Goal: Task Accomplishment & Management: Manage account settings

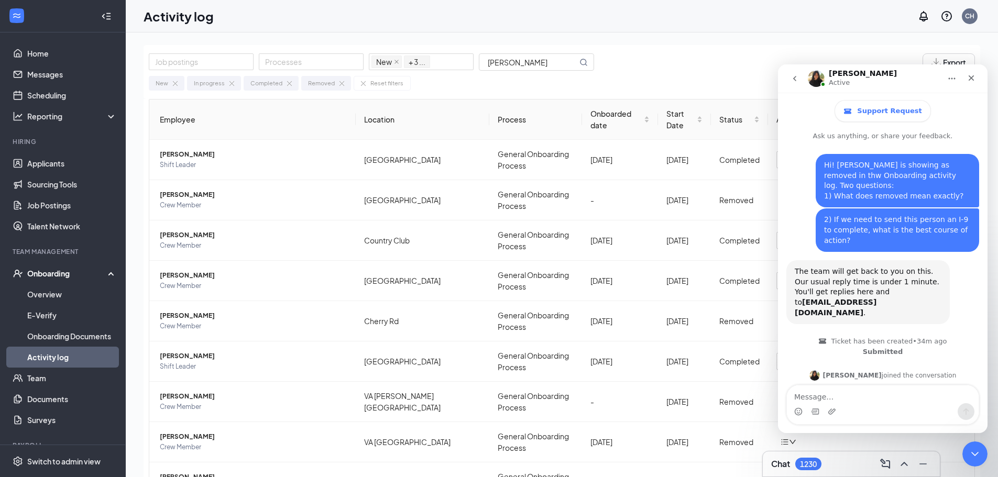
scroll to position [76, 0]
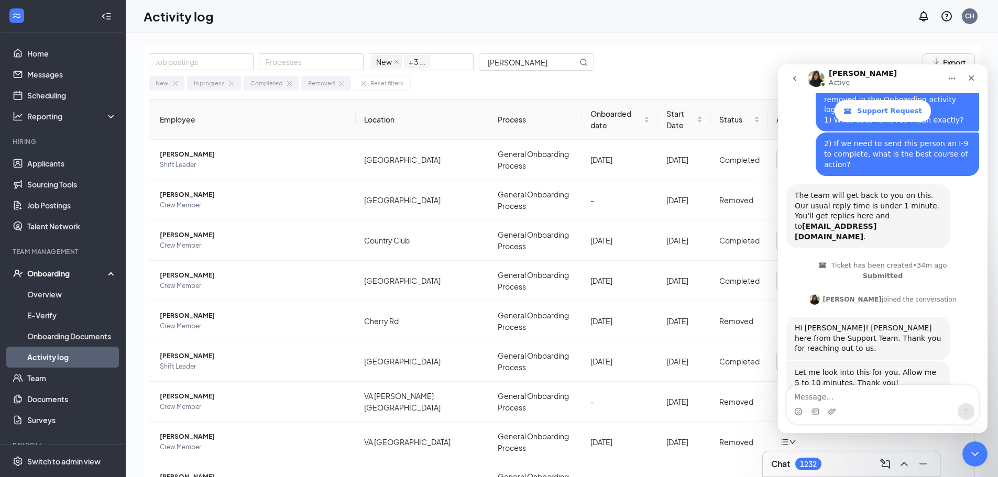
click at [826, 399] on textarea "Message…" at bounding box center [883, 394] width 192 height 18
type textarea "Ok, thanks!"
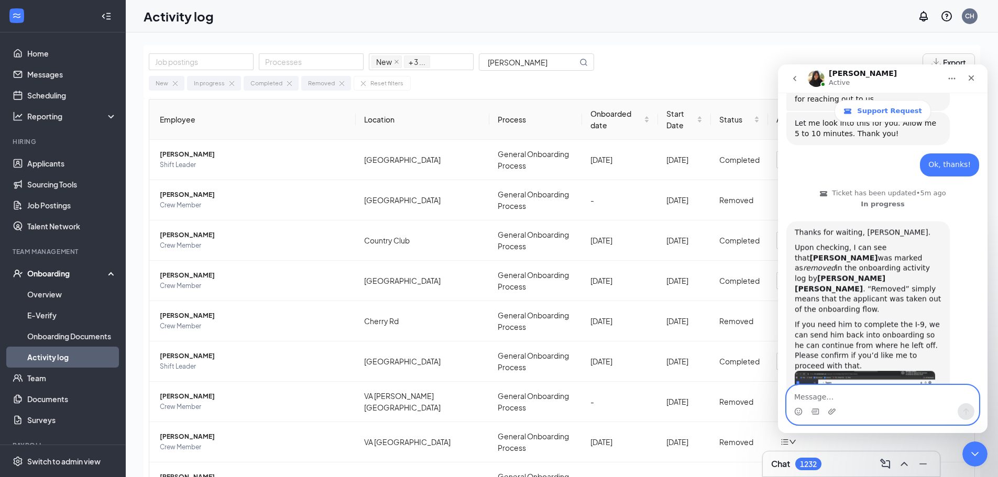
scroll to position [370, 0]
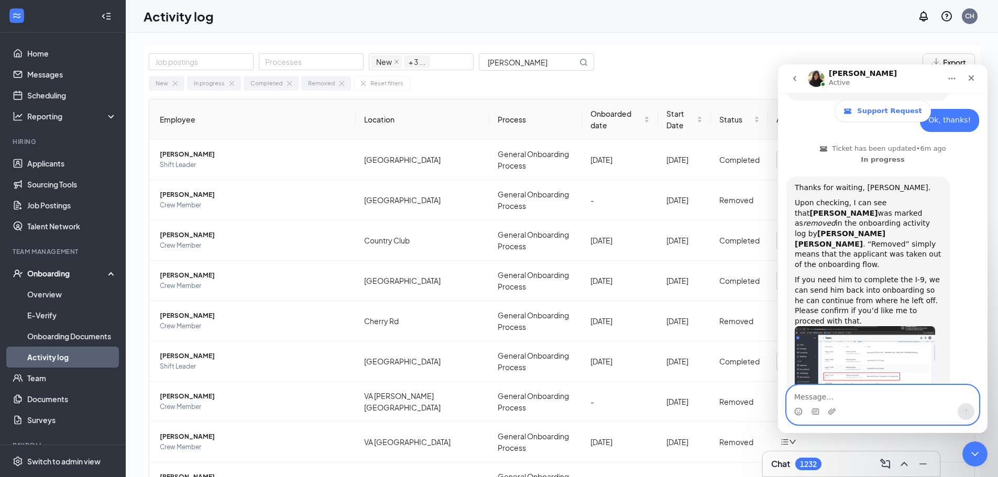
click at [845, 393] on textarea "Message…" at bounding box center [883, 394] width 192 height 18
type textarea "Yes, please."
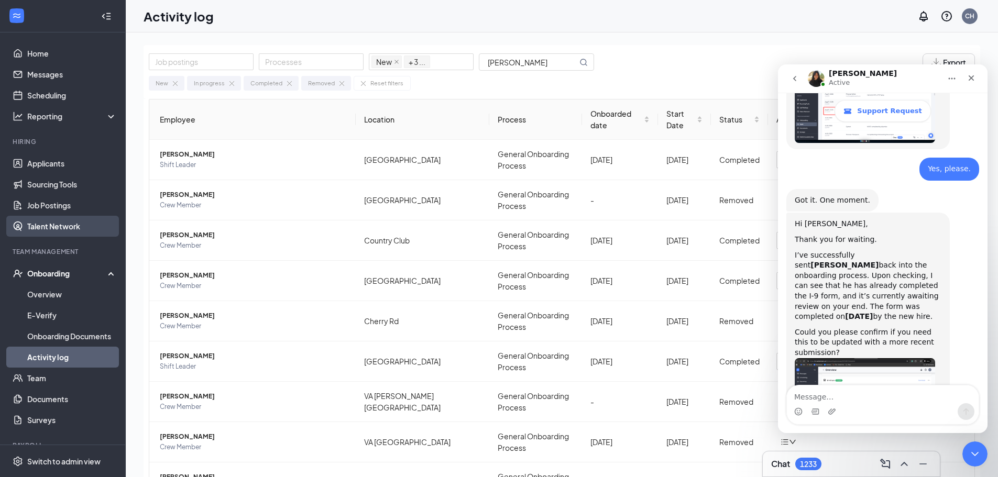
scroll to position [646, 0]
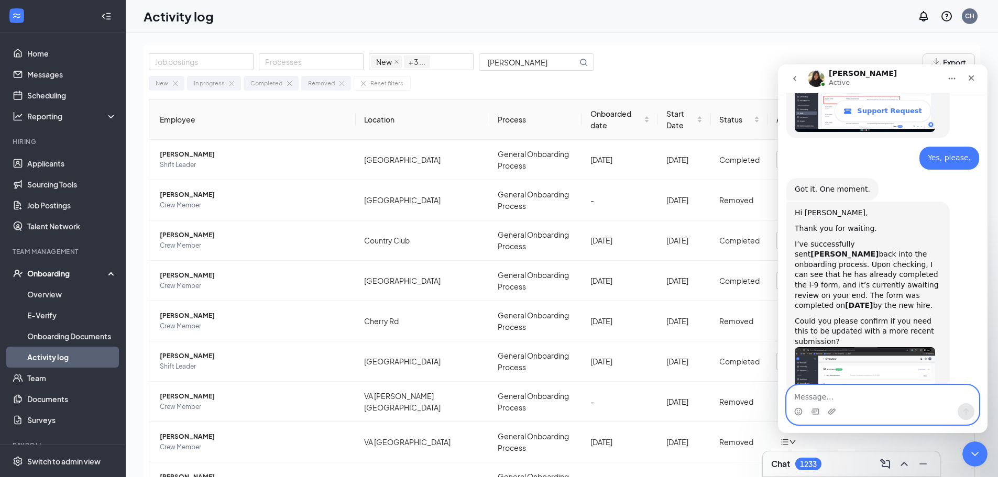
click at [811, 399] on textarea "Message…" at bounding box center [883, 394] width 192 height 18
click at [805, 397] on textarea "Message…" at bounding box center [883, 394] width 192 height 18
type textarea "N"
click at [857, 400] on textarea "Thank you!" at bounding box center [883, 394] width 192 height 18
type textarea "Thank you! No, the original I-9 is just fine."
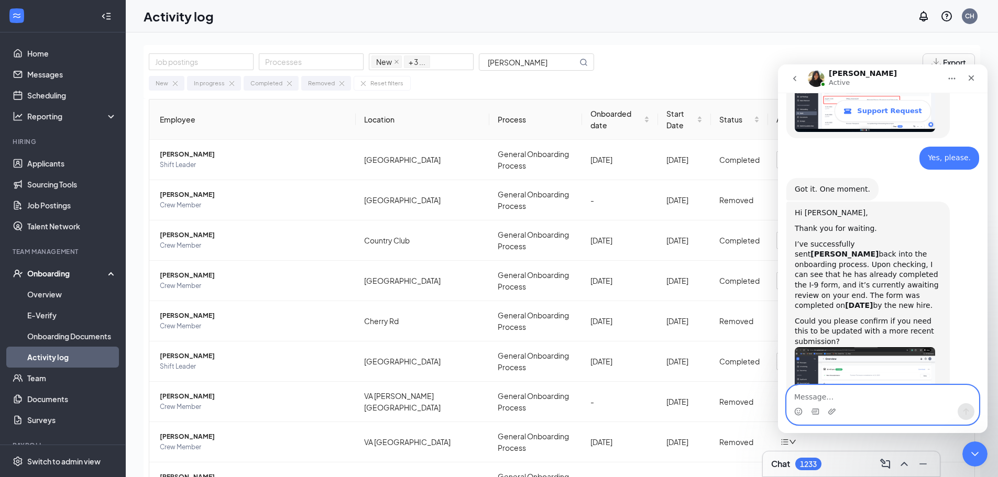
scroll to position [678, 0]
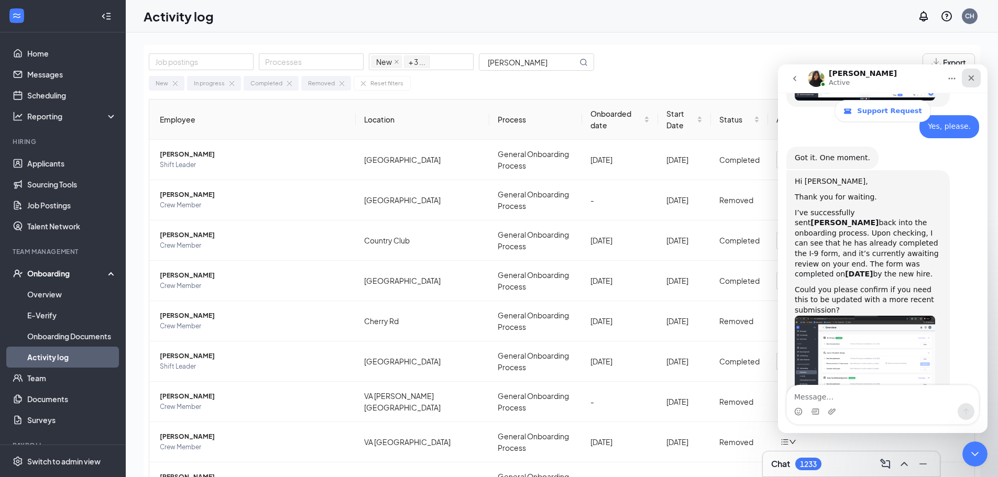
click at [970, 77] on icon "Close" at bounding box center [971, 78] width 6 height 6
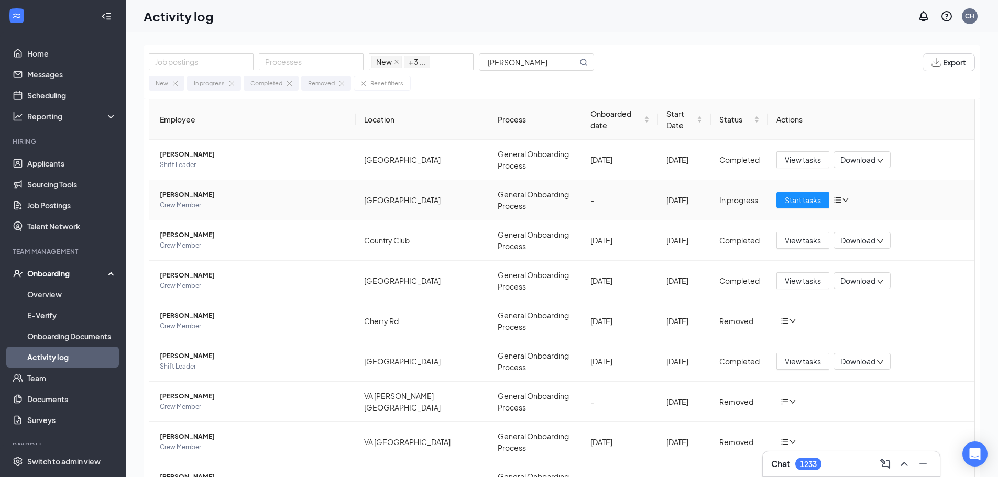
click at [842, 196] on icon "down" at bounding box center [845, 199] width 7 height 7
click at [858, 180] on td "Start tasks" at bounding box center [871, 200] width 206 height 40
drag, startPoint x: 803, startPoint y: 182, endPoint x: 883, endPoint y: 167, distance: 81.5
click at [881, 180] on td "Start tasks" at bounding box center [871, 200] width 206 height 40
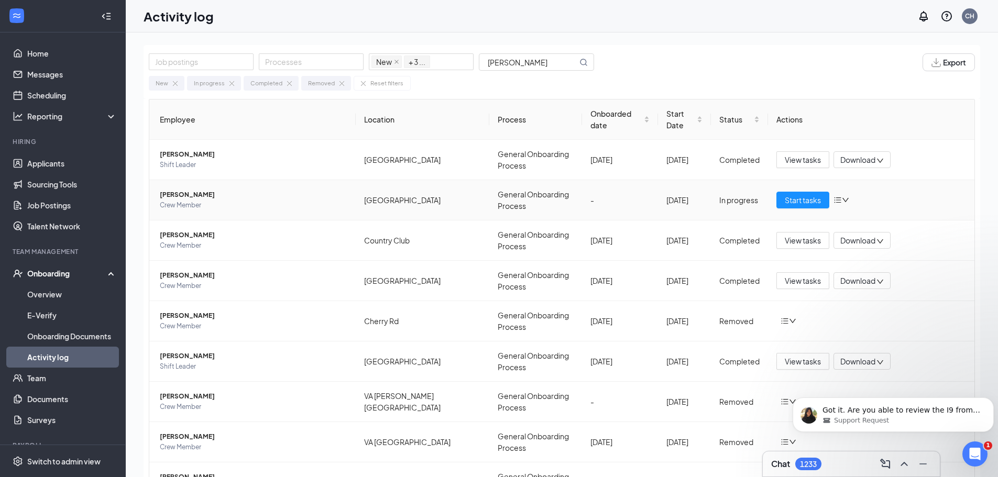
click at [838, 192] on div "Start tasks" at bounding box center [871, 200] width 190 height 17
click at [833, 196] on icon "bars" at bounding box center [837, 200] width 8 height 8
click at [800, 194] on span "Start tasks" at bounding box center [802, 200] width 36 height 12
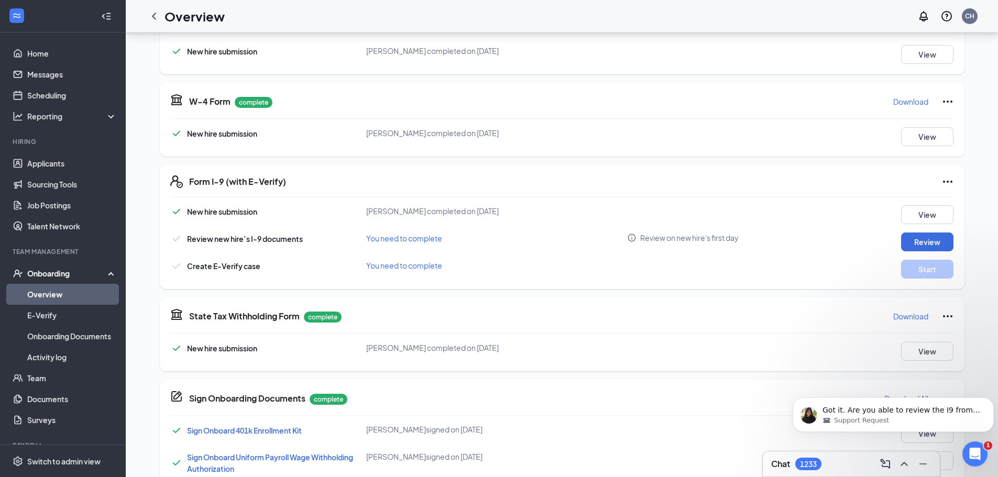
scroll to position [209, 0]
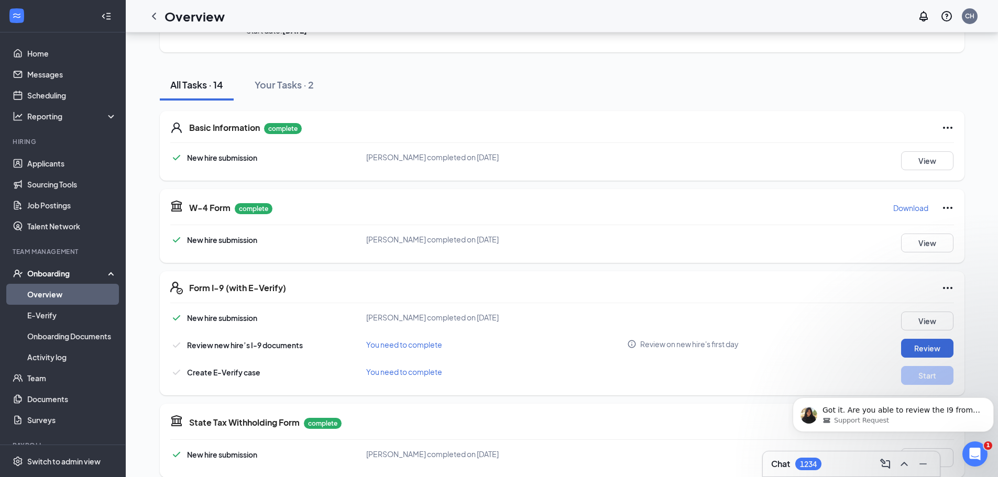
scroll to position [105, 0]
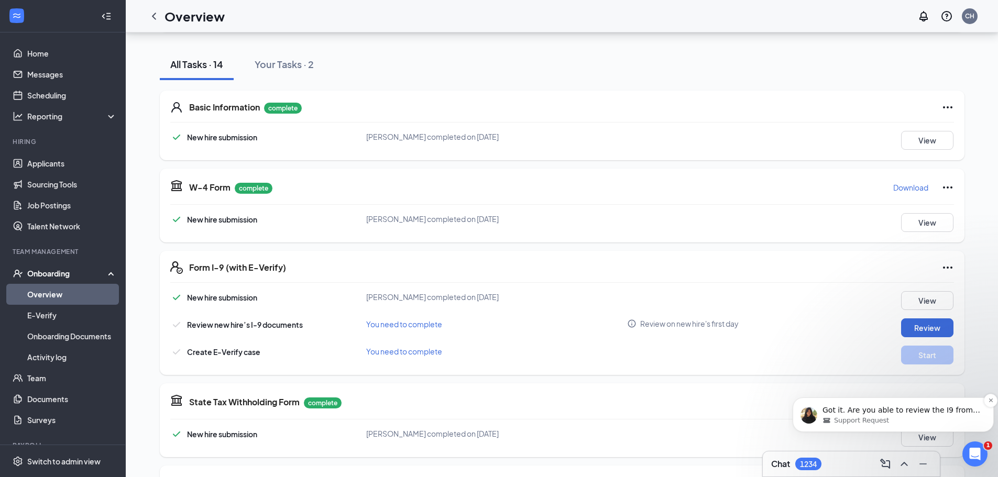
click at [926, 412] on p "Got it. Are you able to review the I9 from your end?" at bounding box center [901, 410] width 158 height 10
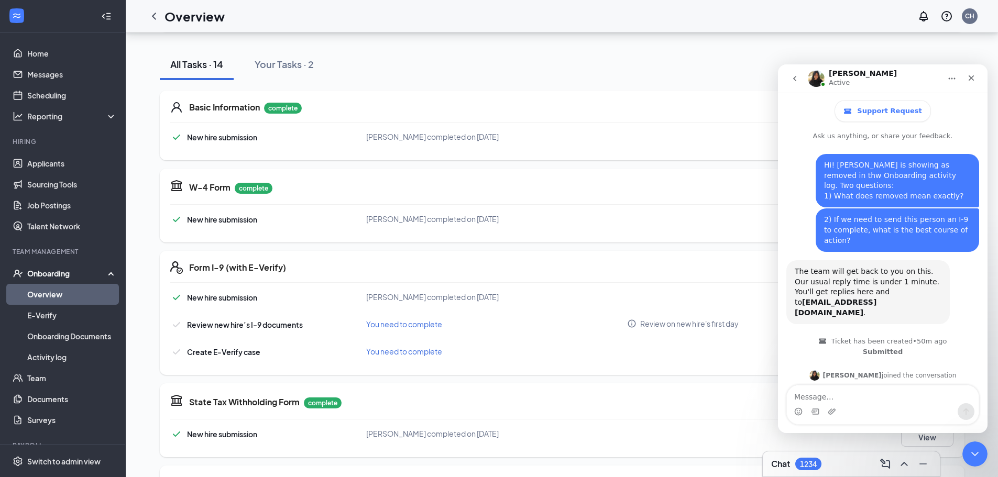
scroll to position [61, 0]
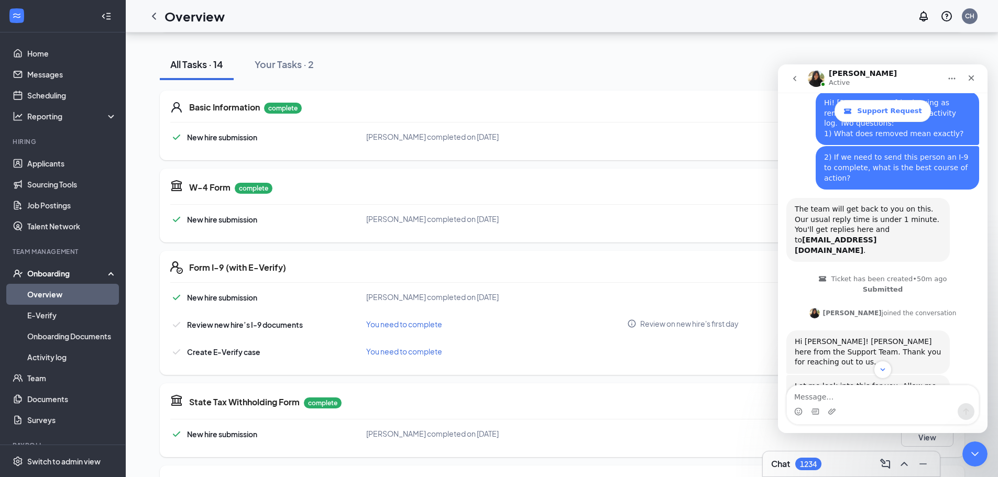
click at [849, 396] on textarea "Message…" at bounding box center [883, 394] width 192 height 18
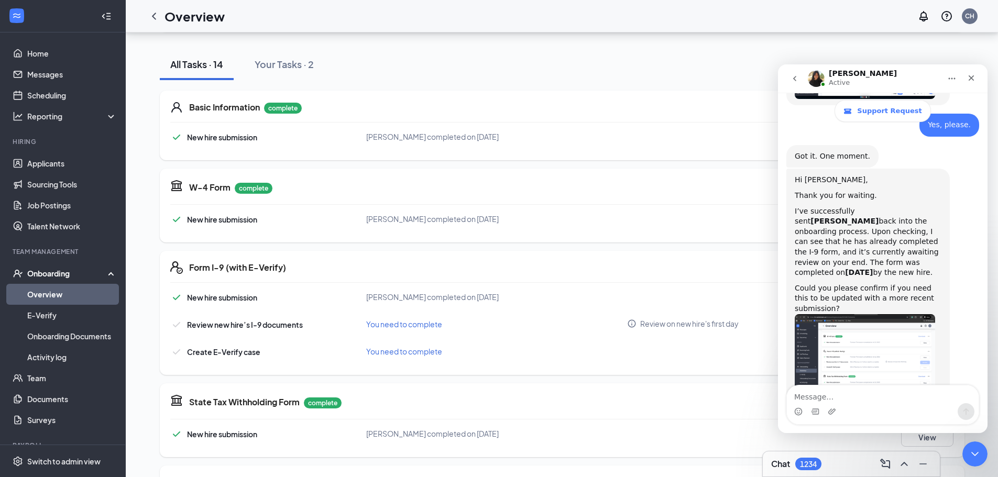
scroll to position [719, 0]
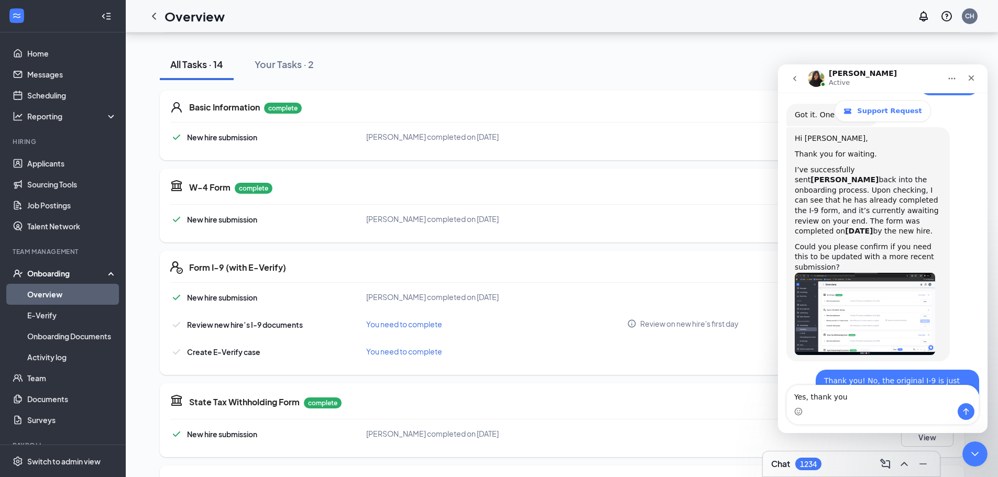
type textarea "Yes, thank you!"
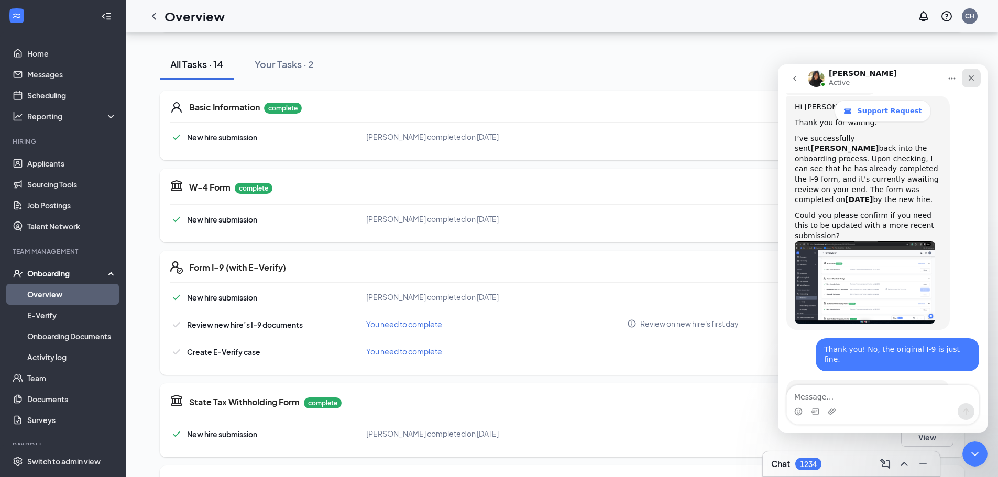
click at [968, 76] on icon "Close" at bounding box center [971, 78] width 6 height 6
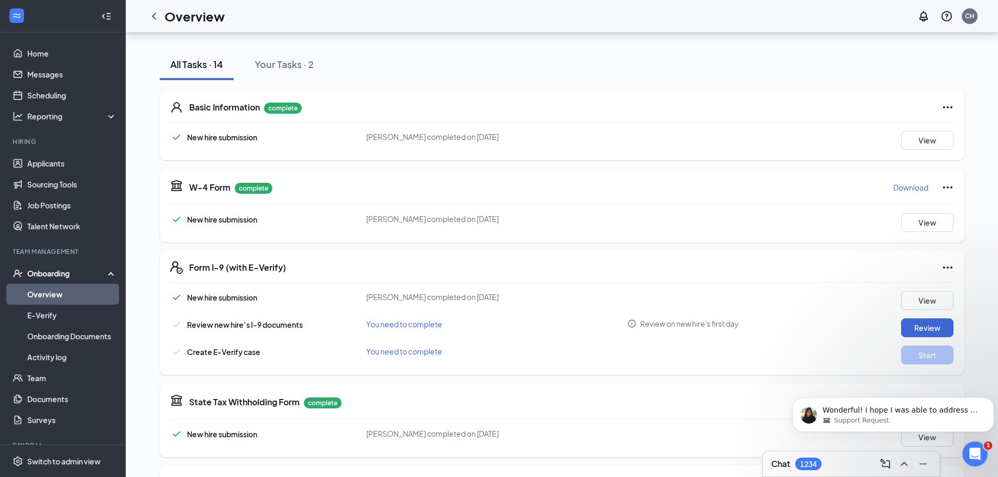
scroll to position [802, 0]
click at [787, 307] on div "New hire submission Thomas J Thompson completed on Jul 12, 2025 View" at bounding box center [561, 300] width 783 height 19
click at [934, 423] on div "Support Request" at bounding box center [901, 420] width 158 height 9
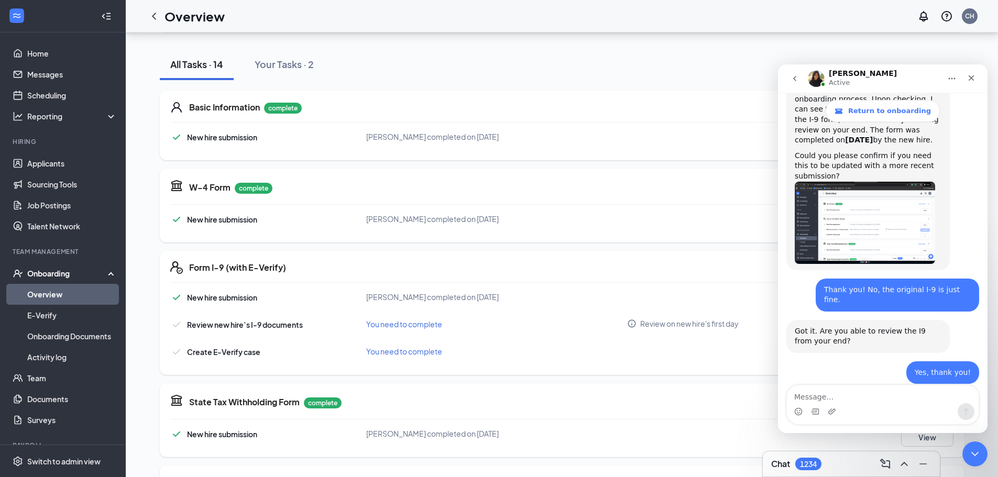
scroll to position [820, 0]
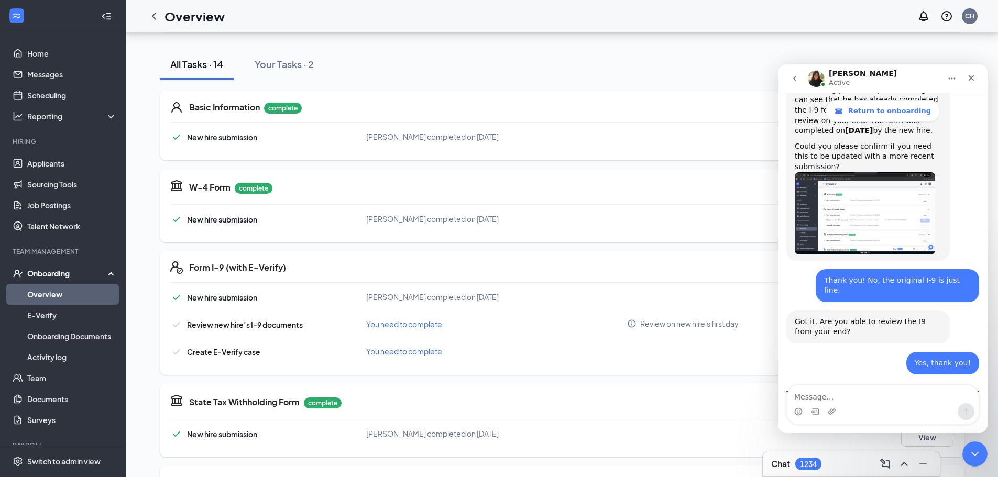
click at [836, 400] on textarea "Message…" at bounding box center [883, 394] width 192 height 18
click at [897, 397] on textarea "Indeed! No, I'm all set. I apprecaite your help!" at bounding box center [883, 394] width 192 height 18
type textarea "Indeed! No, I'm all set. I appreciate your help!"
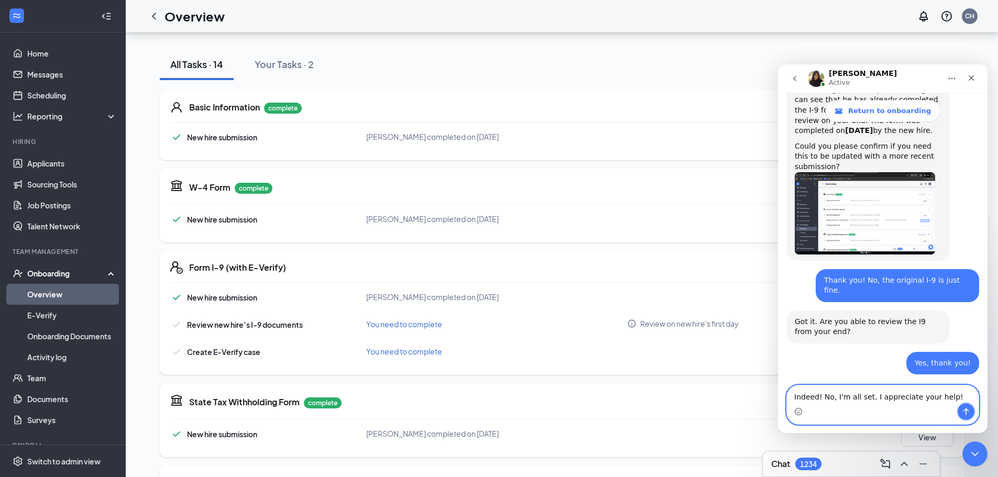
click at [968, 411] on icon "Send a message…" at bounding box center [966, 411] width 6 height 7
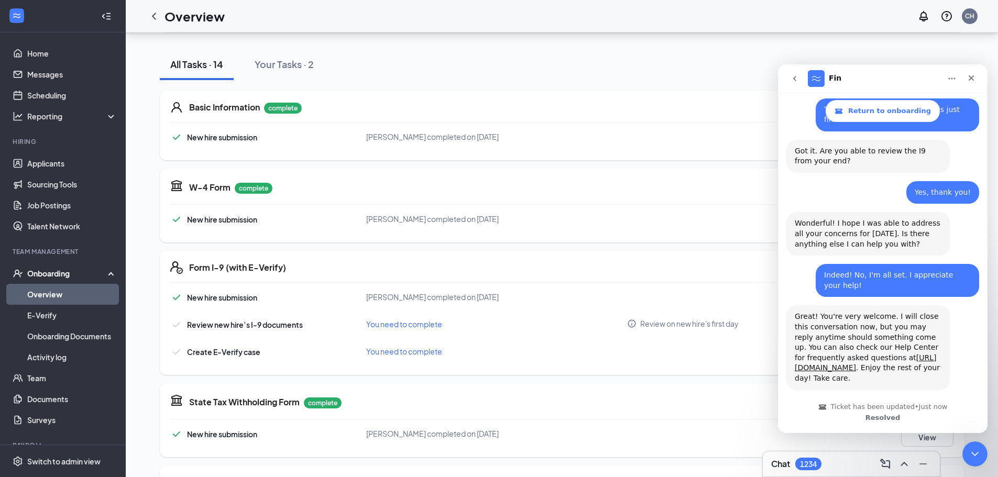
scroll to position [994, 0]
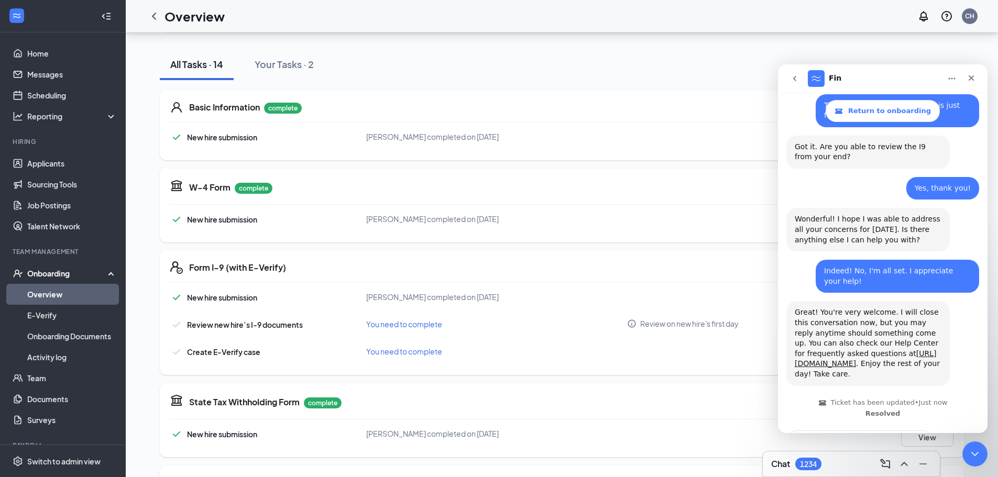
click at [906, 459] on span "Amazing" at bounding box center [908, 468] width 19 height 19
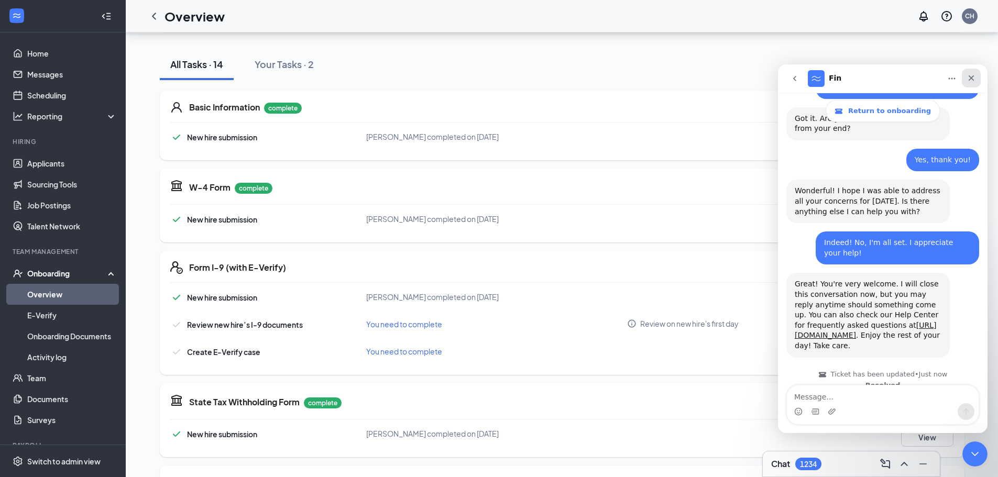
scroll to position [1060, 0]
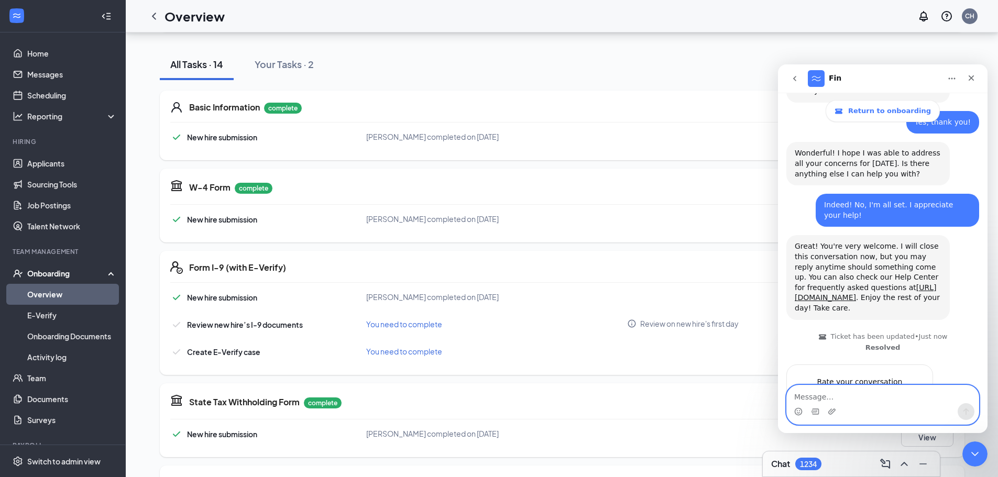
drag, startPoint x: 967, startPoint y: 79, endPoint x: 928, endPoint y: 280, distance: 204.7
click at [936, 267] on div "Fin Return to onboarding Ask us anything, or share your feedback. Hi! Thomas J …" at bounding box center [882, 248] width 209 height 369
click at [914, 430] on div "Submit" at bounding box center [913, 440] width 21 height 21
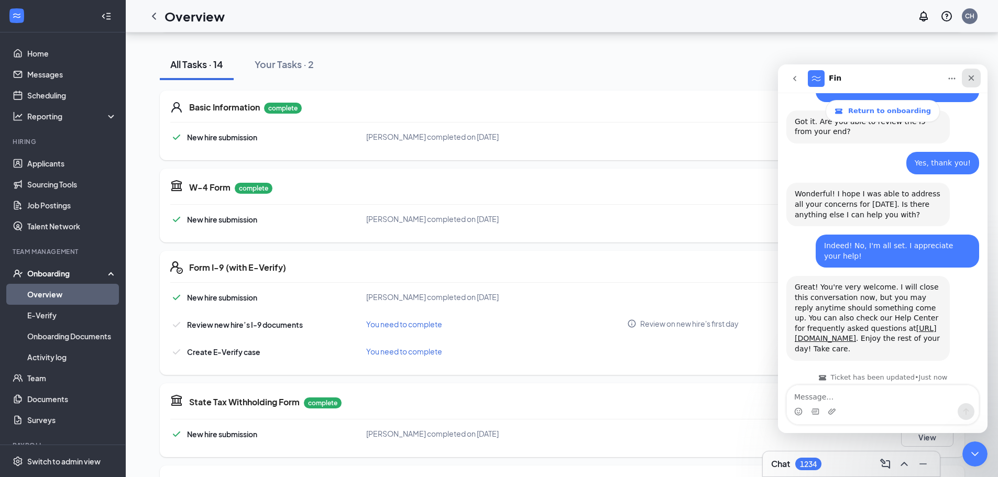
click at [972, 80] on icon "Close" at bounding box center [971, 78] width 6 height 6
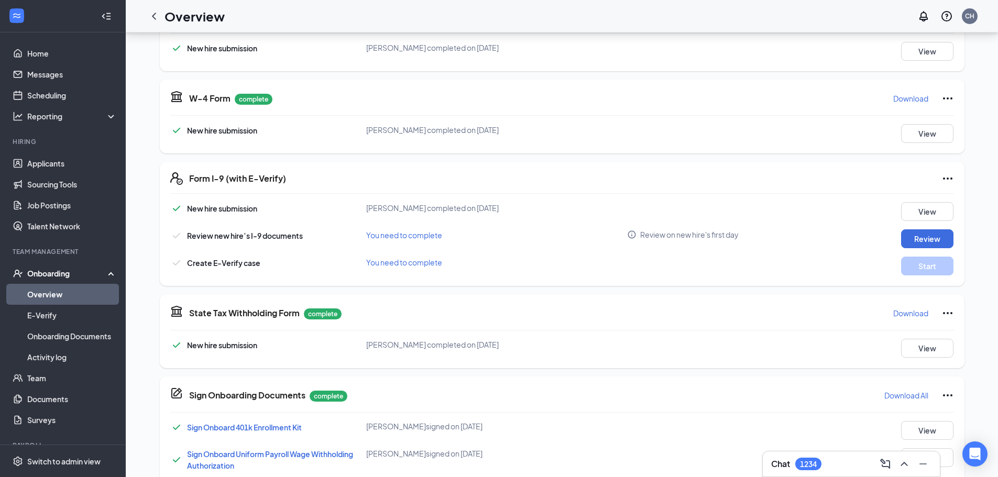
scroll to position [209, 0]
